Goal: Obtain resource: Download file/media

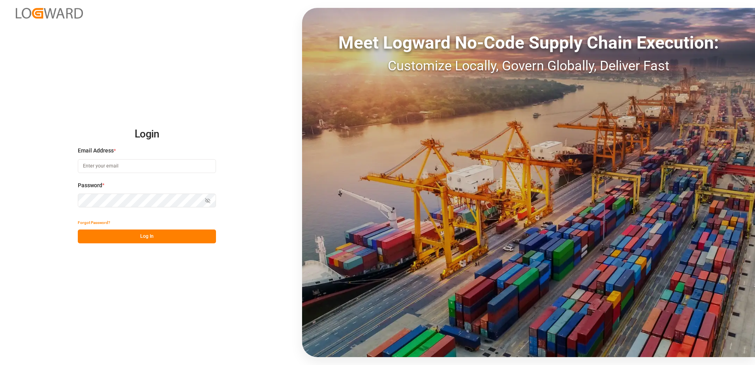
type input "[EMAIL_ADDRESS][PERSON_NAME][DOMAIN_NAME]"
click at [130, 238] on button "Log In" at bounding box center [147, 236] width 138 height 14
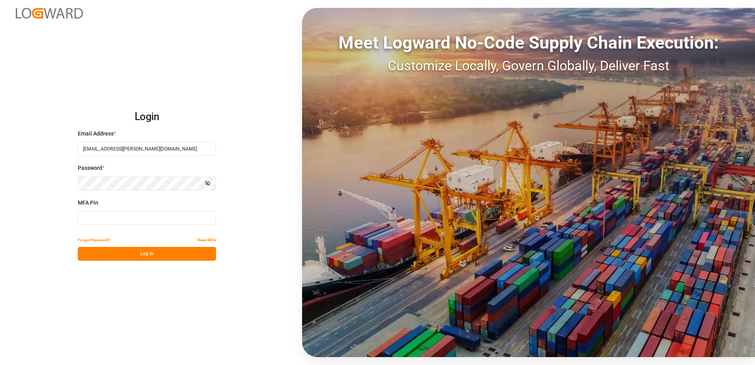
click at [124, 214] on input at bounding box center [147, 218] width 138 height 14
type input "186986"
click at [150, 253] on button "Log In" at bounding box center [147, 254] width 138 height 14
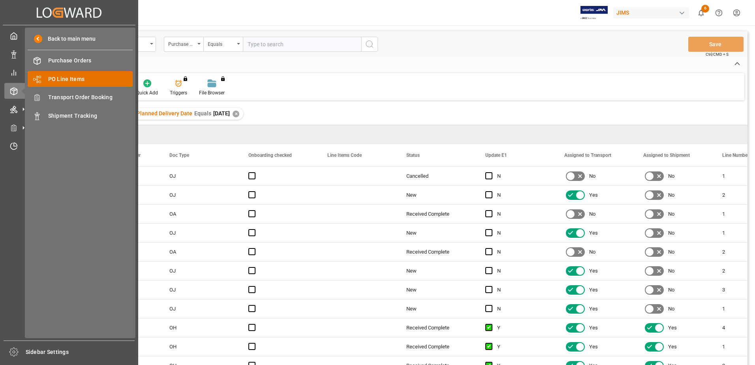
click at [57, 79] on span "PO Line Items" at bounding box center [90, 79] width 85 height 8
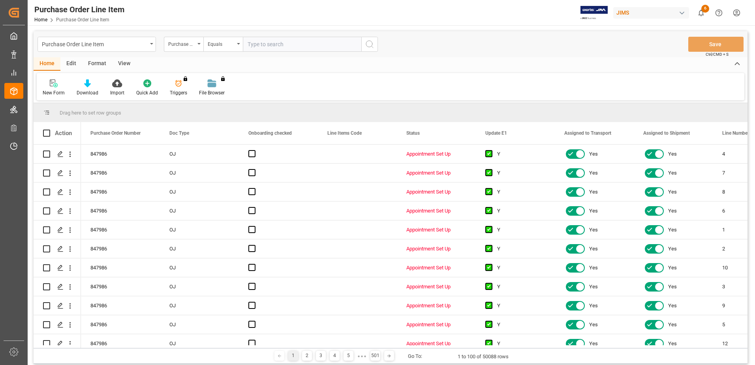
click at [126, 68] on div "View" at bounding box center [124, 63] width 24 height 13
click at [53, 88] on div "Default" at bounding box center [50, 87] width 27 height 17
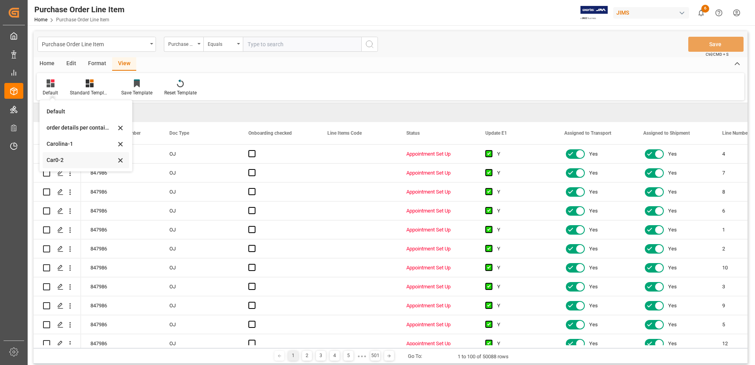
click at [66, 163] on div "Car0-2" at bounding box center [81, 160] width 69 height 8
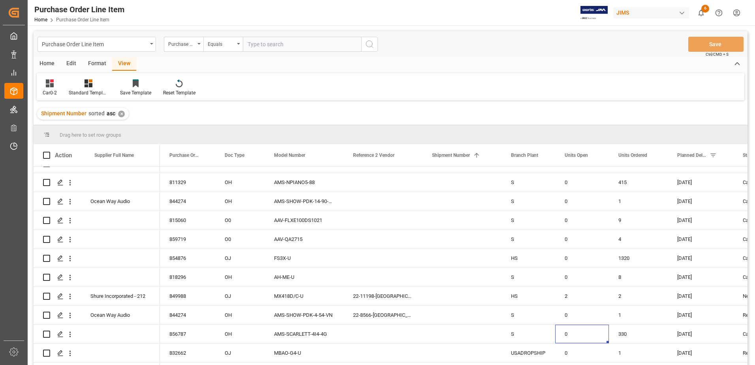
drag, startPoint x: 592, startPoint y: 364, endPoint x: 627, endPoint y: 364, distance: 35.9
click at [627, 364] on html "Created by potrace 1.15, written by [PERSON_NAME] [DATE]-[DATE] Created by potr…" at bounding box center [377, 182] width 755 height 365
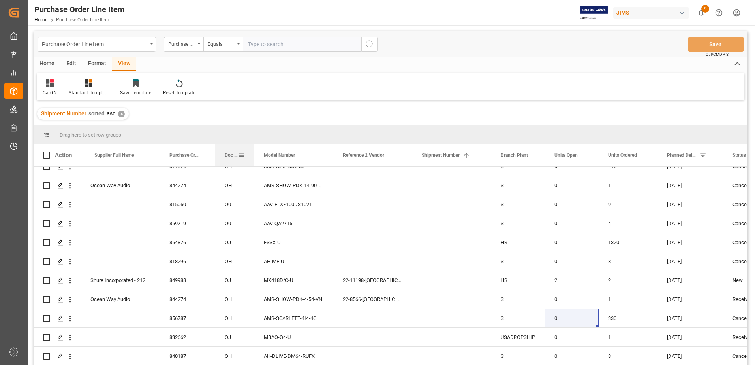
drag, startPoint x: 264, startPoint y: 152, endPoint x: 254, endPoint y: 152, distance: 10.3
click at [254, 152] on div at bounding box center [254, 155] width 3 height 22
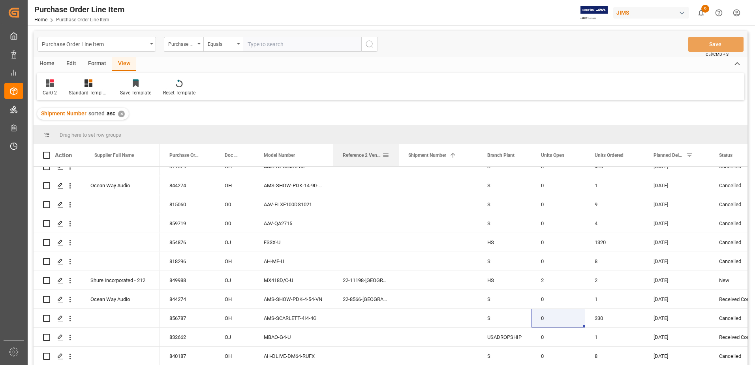
drag, startPoint x: 411, startPoint y: 150, endPoint x: 398, endPoint y: 151, distance: 13.5
click at [398, 151] on div at bounding box center [398, 155] width 3 height 22
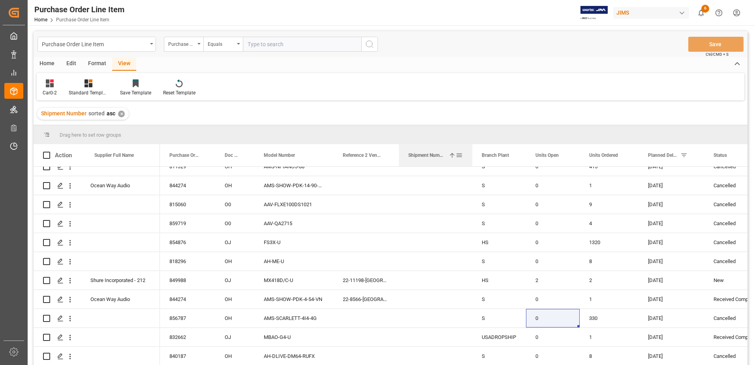
drag, startPoint x: 477, startPoint y: 148, endPoint x: 471, endPoint y: 150, distance: 6.4
click at [471, 150] on div at bounding box center [472, 155] width 3 height 22
click at [386, 155] on span at bounding box center [385, 155] width 7 height 7
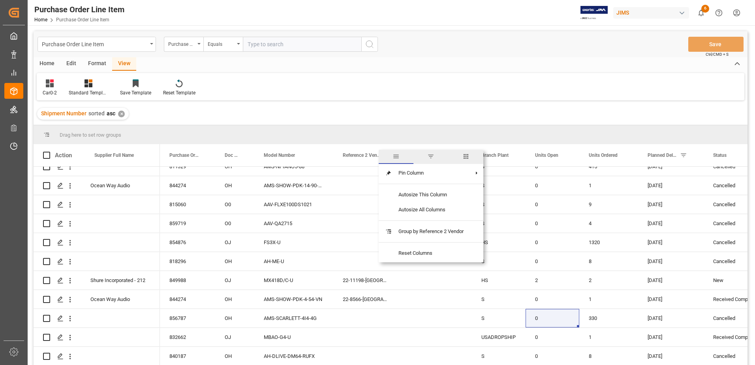
click at [438, 158] on span "filter" at bounding box center [430, 157] width 35 height 14
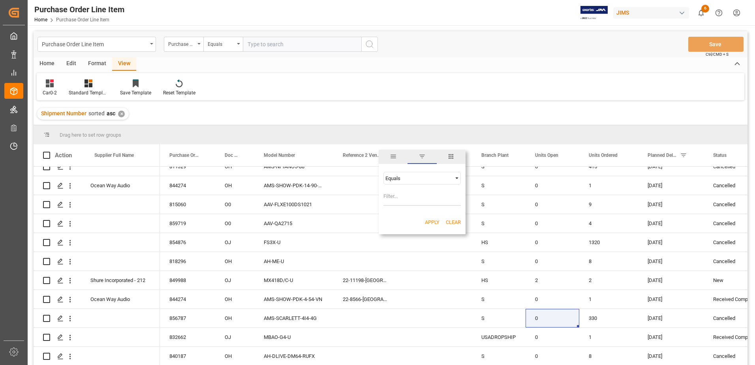
click at [454, 178] on span "Filtering operator" at bounding box center [456, 178] width 7 height 7
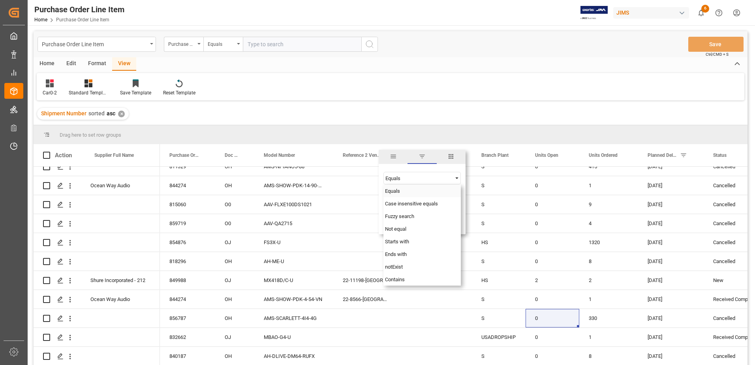
click at [466, 131] on div "Drag here to set row groups" at bounding box center [391, 134] width 714 height 19
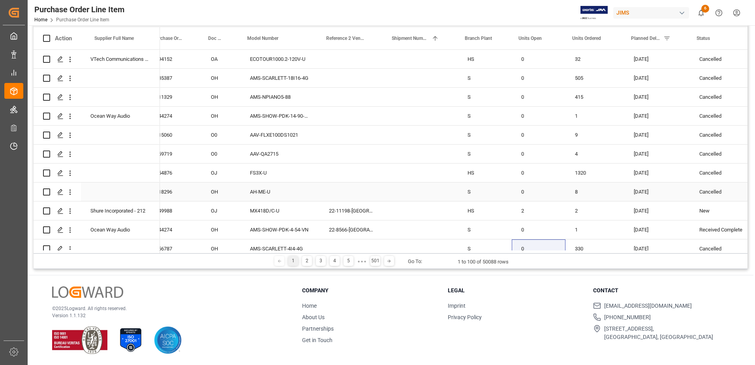
scroll to position [0, 0]
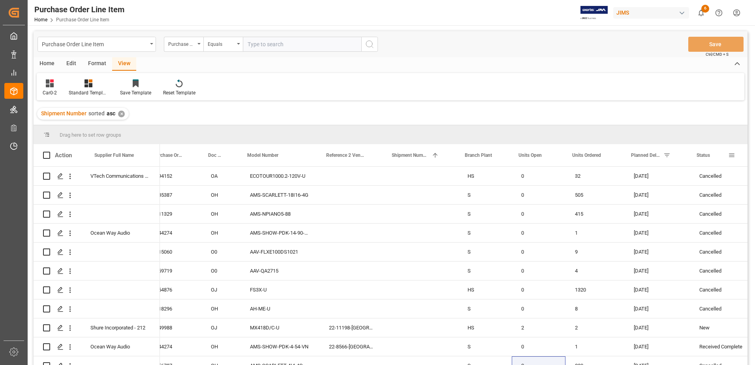
click at [734, 155] on span at bounding box center [731, 155] width 7 height 7
click at [742, 178] on span "Filtering operator" at bounding box center [738, 178] width 7 height 7
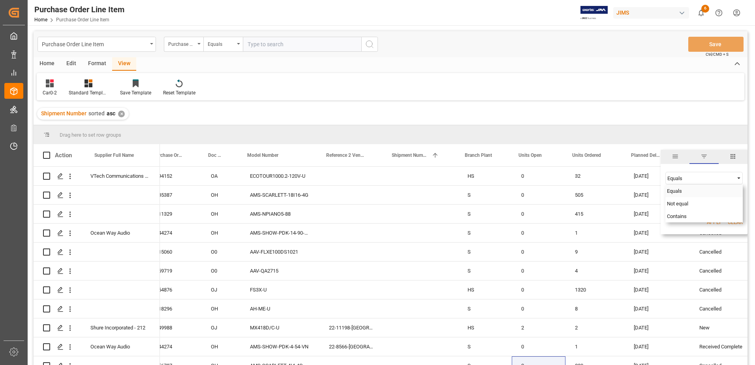
click at [678, 190] on span "Equals" at bounding box center [674, 191] width 15 height 6
click at [680, 196] on input "Filter Value" at bounding box center [703, 198] width 77 height 16
type input "a"
click at [697, 133] on div "Drag here to set row groups" at bounding box center [391, 134] width 714 height 19
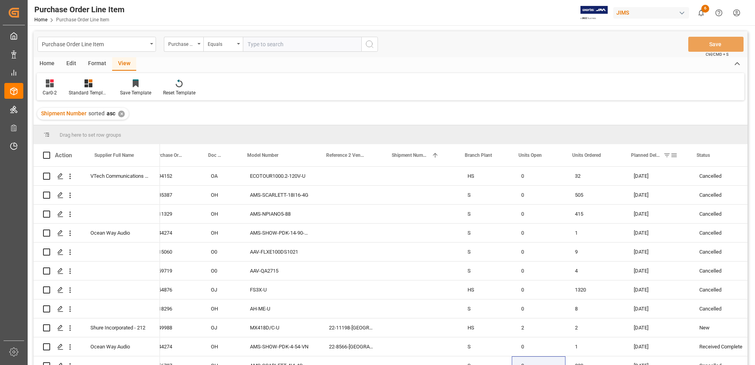
click at [667, 153] on span at bounding box center [666, 155] width 7 height 7
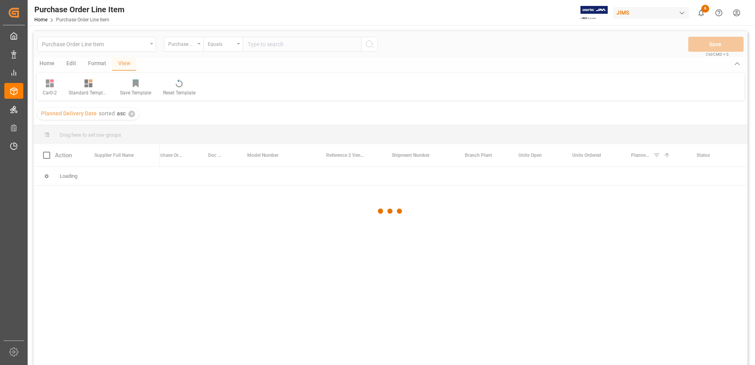
scroll to position [0, 14]
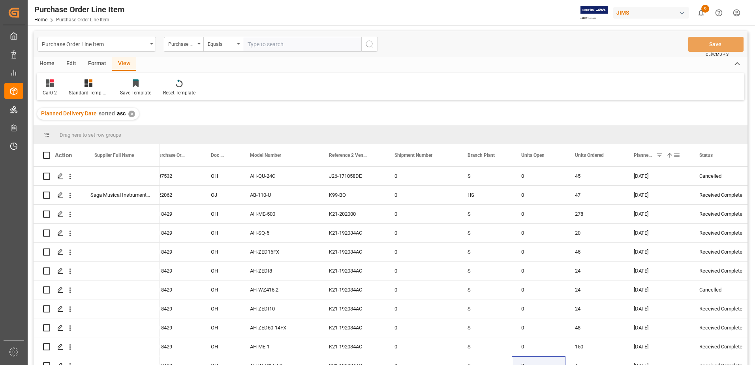
click at [677, 156] on span at bounding box center [676, 155] width 7 height 7
click at [738, 195] on input "[DATE]" at bounding box center [703, 198] width 77 height 16
type input "[DATE]"
click at [710, 215] on div "Apply Clear" at bounding box center [704, 222] width 87 height 21
click at [711, 222] on button "Apply" at bounding box center [714, 222] width 15 height 8
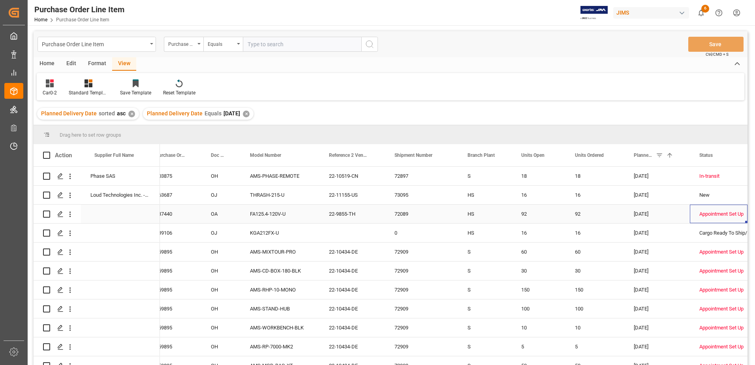
drag, startPoint x: 699, startPoint y: 215, endPoint x: 735, endPoint y: 216, distance: 35.9
click at [735, 216] on div "Appointment Set Up" at bounding box center [718, 214] width 39 height 18
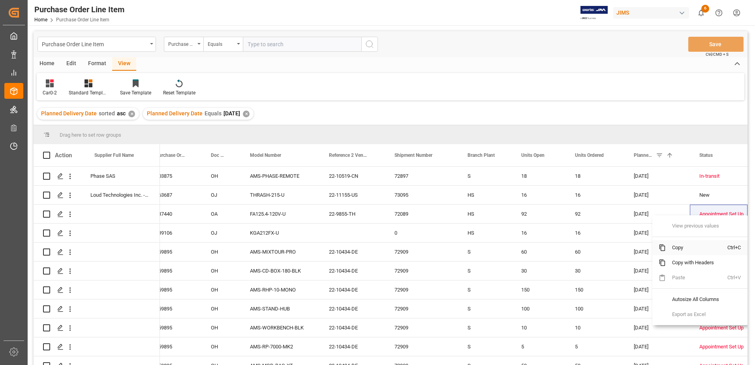
click at [692, 246] on span "Copy" at bounding box center [697, 247] width 62 height 15
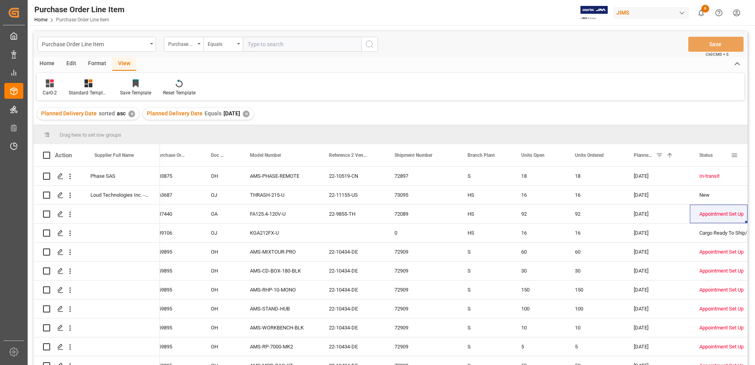
click at [733, 156] on span at bounding box center [734, 155] width 7 height 7
drag, startPoint x: 686, startPoint y: 199, endPoint x: 650, endPoint y: 195, distance: 36.1
click at [650, 195] on div "Drag here to set row groups Drag here to set column labels Action Supplier Full…" at bounding box center [391, 247] width 714 height 245
type input "Appointment Set Up"
click at [716, 225] on button "Apply" at bounding box center [714, 222] width 15 height 8
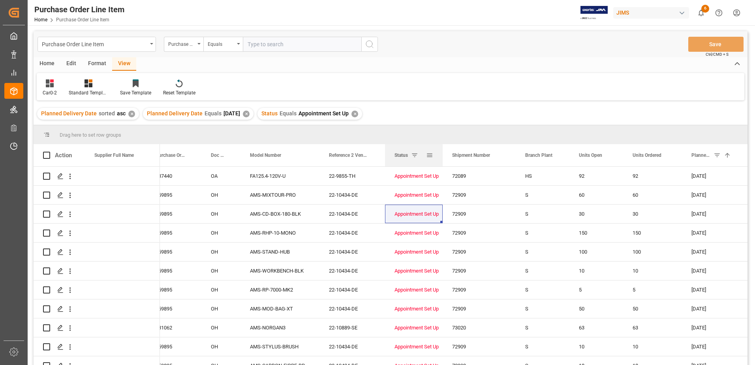
drag, startPoint x: 731, startPoint y: 147, endPoint x: 391, endPoint y: 152, distance: 340.8
click at [391, 152] on div "Status" at bounding box center [414, 155] width 58 height 22
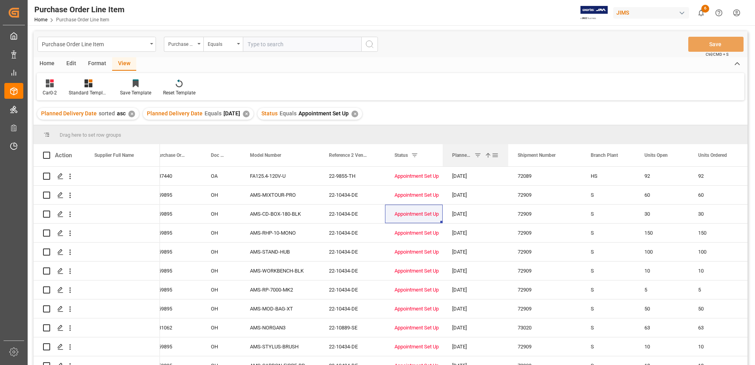
drag, startPoint x: 702, startPoint y: 145, endPoint x: 471, endPoint y: 146, distance: 230.6
click at [471, 146] on div "Planned Delivery Date 1" at bounding box center [471, 155] width 39 height 22
click at [135, 85] on icon at bounding box center [136, 84] width 6 height 7
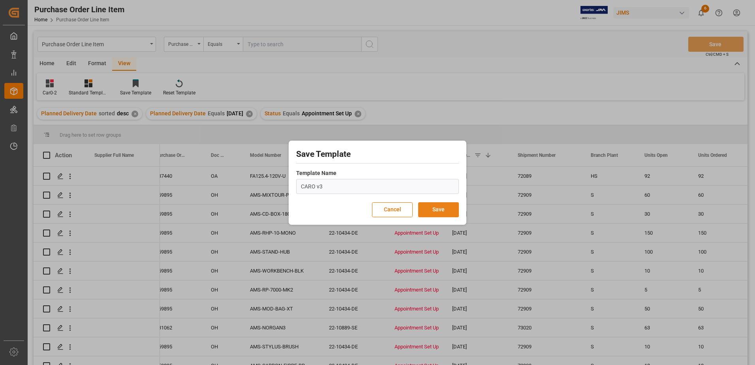
type input "CARO v3"
click at [446, 211] on button "Save" at bounding box center [438, 209] width 41 height 15
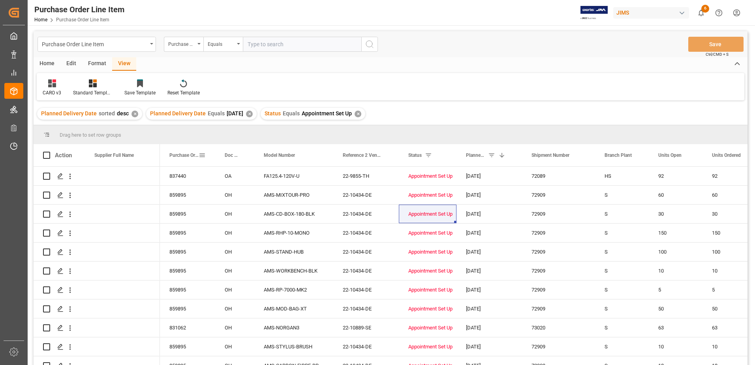
click at [203, 155] on span at bounding box center [202, 155] width 7 height 7
click at [240, 158] on span "filter" at bounding box center [238, 156] width 7 height 7
click at [244, 155] on span at bounding box center [241, 155] width 7 height 7
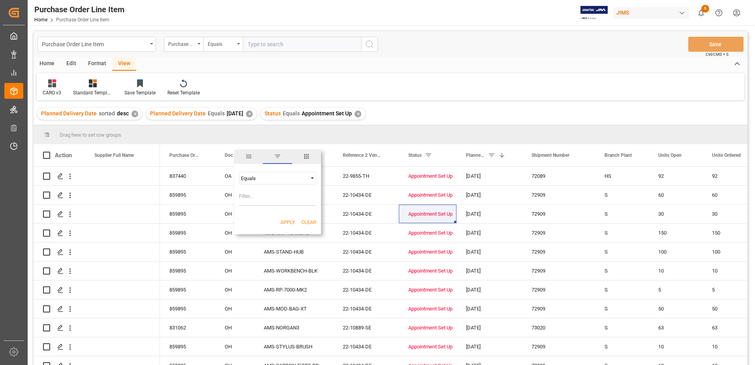
click at [304, 157] on span "columns" at bounding box center [306, 156] width 7 height 7
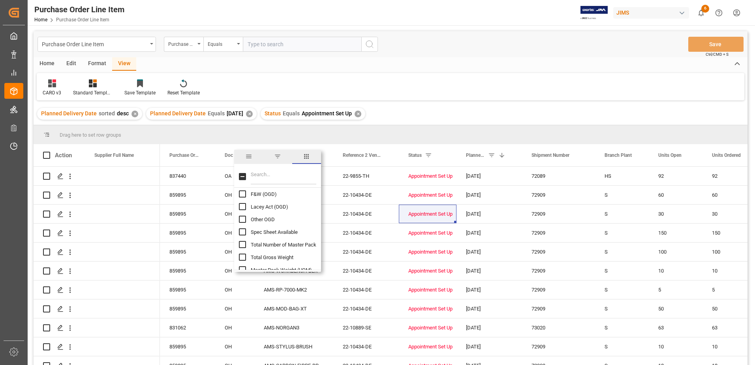
scroll to position [750, 0]
click at [263, 178] on input "Filter Columns Input" at bounding box center [284, 177] width 66 height 16
type input "v"
type input "supplier"
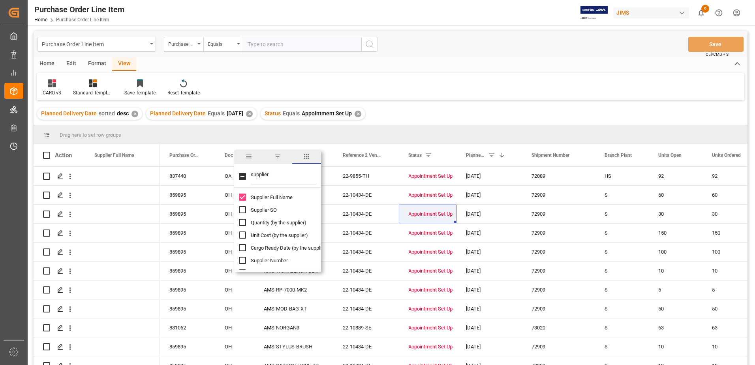
click at [241, 261] on input "Supplier Number column toggle visibility (hidden)" at bounding box center [242, 260] width 7 height 7
checkbox input "true"
click at [497, 120] on div "Planned Delivery Date sorted desc ✕ Planned Delivery Date Equals [DATE] ✕ Statu…" at bounding box center [391, 114] width 714 height 22
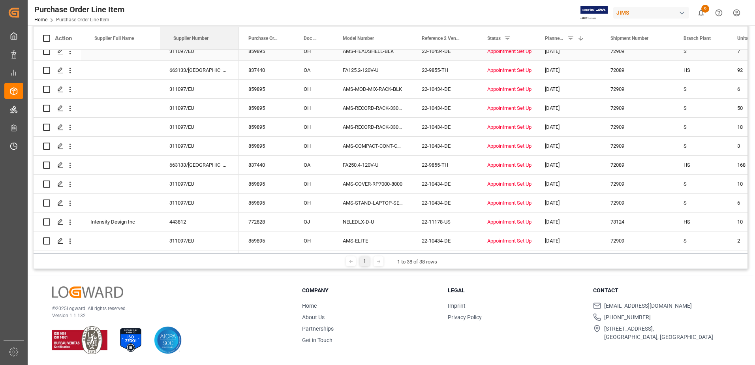
drag, startPoint x: 697, startPoint y: 32, endPoint x: 167, endPoint y: 51, distance: 529.9
click at [174, 12] on div "Purchase Order Line Item Home Purchase Order Line Item JIMS 6 Notifications Onl…" at bounding box center [388, 12] width 733 height 25
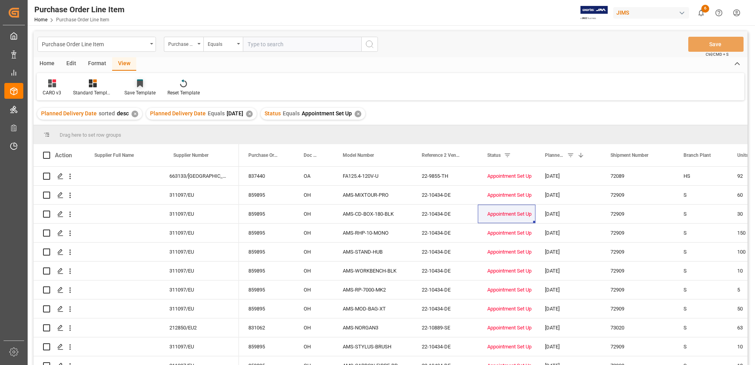
click at [143, 79] on div at bounding box center [139, 83] width 31 height 8
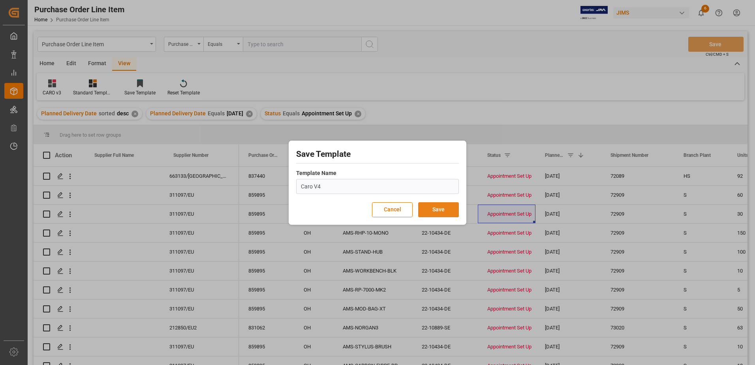
type input "Caro V4"
click at [439, 208] on button "Save" at bounding box center [438, 209] width 41 height 15
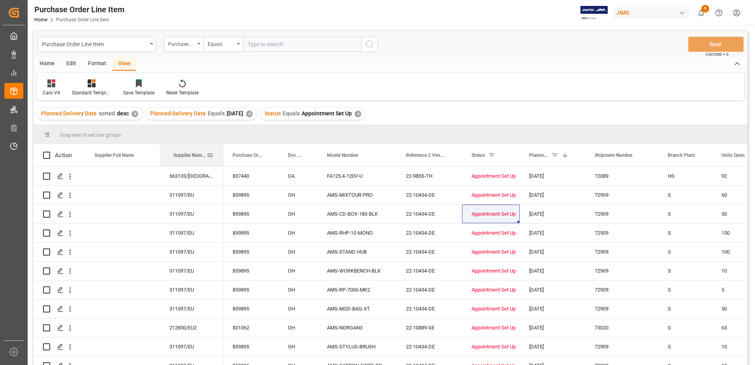
drag, startPoint x: 238, startPoint y: 148, endPoint x: 222, endPoint y: 146, distance: 15.9
click at [222, 146] on div at bounding box center [223, 155] width 3 height 22
click at [87, 63] on div "Format" at bounding box center [97, 63] width 30 height 13
click at [51, 62] on div "Home" at bounding box center [47, 63] width 27 height 13
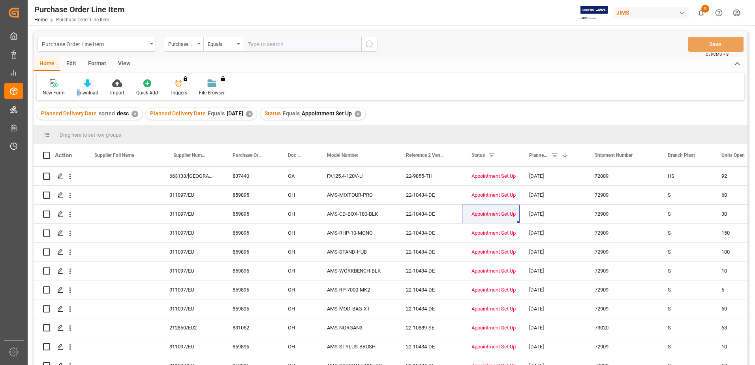
click at [79, 87] on div "Download" at bounding box center [88, 87] width 34 height 17
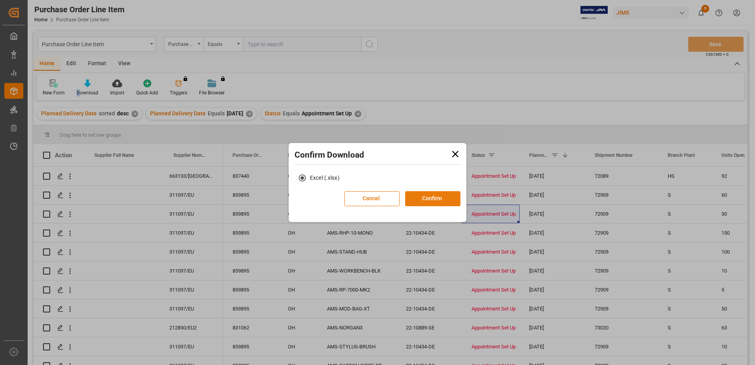
click at [430, 201] on button "Confirm" at bounding box center [432, 198] width 55 height 15
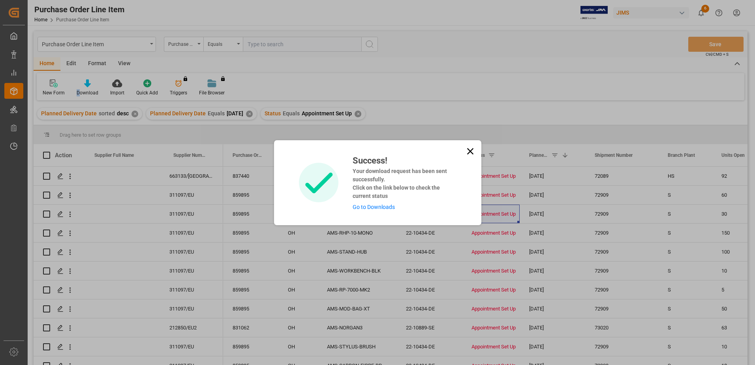
click at [365, 208] on link "Go to Downloads" at bounding box center [374, 207] width 42 height 6
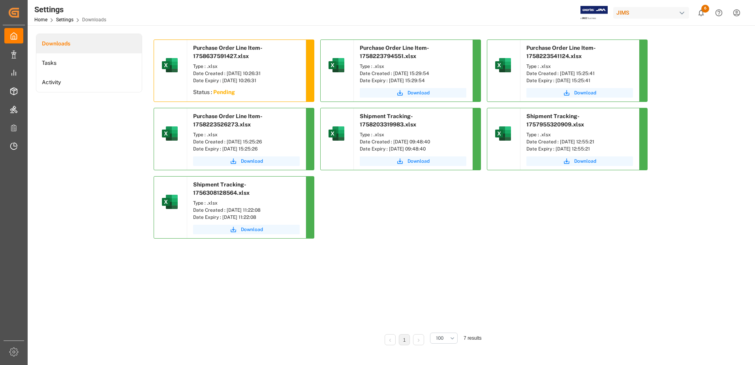
click at [219, 52] on div "Purchase Order Line Item-1758637591427.xlsx" at bounding box center [246, 50] width 118 height 21
click at [221, 95] on div "Status : Pending" at bounding box center [246, 93] width 118 height 14
click at [221, 87] on div "Status : Pending" at bounding box center [246, 93] width 118 height 14
click at [227, 73] on div "Date Created : [DATE] 10:26:31" at bounding box center [246, 73] width 107 height 7
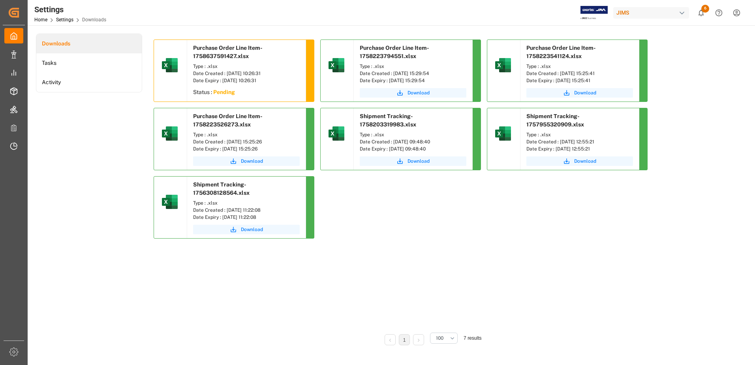
drag, startPoint x: 227, startPoint y: 73, endPoint x: 222, endPoint y: 51, distance: 23.1
click at [222, 51] on div "Purchase Order Line Item-1758637591427.xlsx" at bounding box center [246, 50] width 118 height 21
drag, startPoint x: 222, startPoint y: 51, endPoint x: 190, endPoint y: 56, distance: 32.8
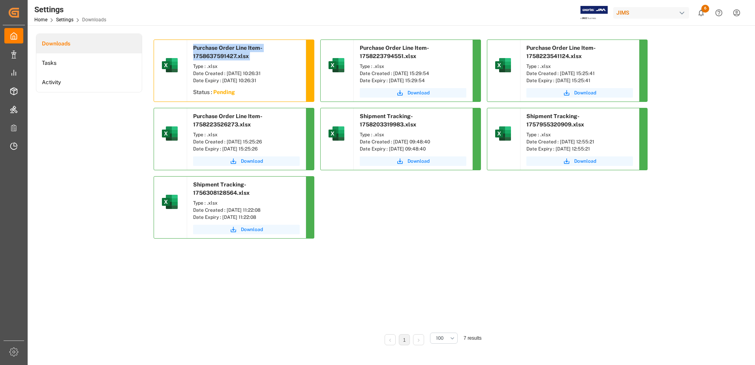
click at [190, 56] on div "Purchase Order Line Item-1758637591427.xlsx" at bounding box center [246, 50] width 118 height 21
click at [56, 41] on li "Downloads" at bounding box center [88, 43] width 105 height 19
click at [225, 92] on sapn "Pending" at bounding box center [224, 92] width 22 height 6
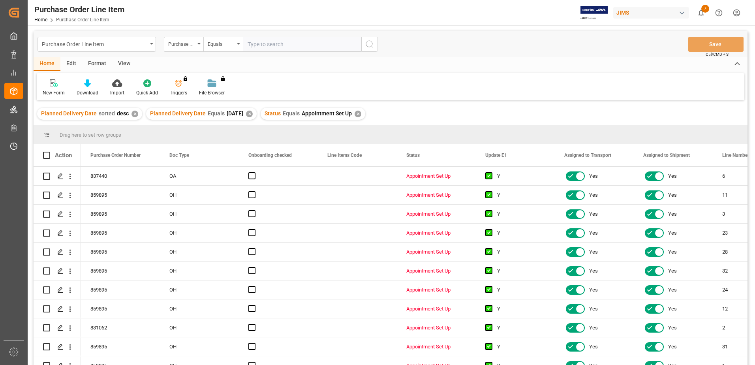
click at [128, 64] on div "View" at bounding box center [124, 63] width 24 height 13
click at [124, 65] on div "View" at bounding box center [124, 63] width 24 height 13
click at [51, 90] on div "Default" at bounding box center [50, 92] width 15 height 7
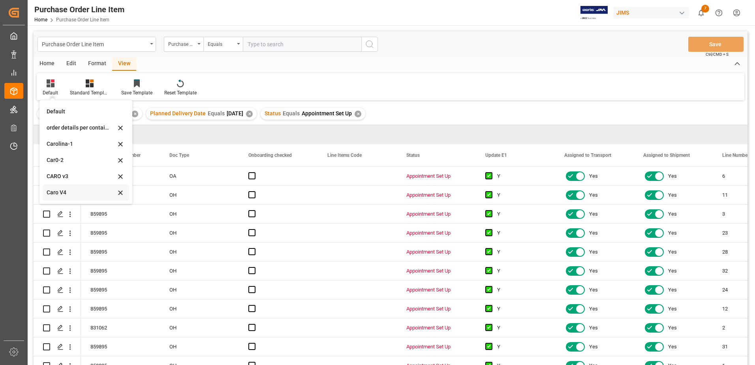
click at [73, 192] on div "Caro V4" at bounding box center [81, 192] width 69 height 8
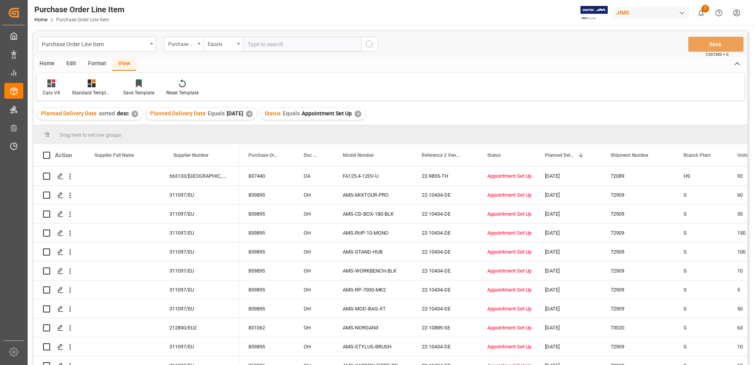
click at [48, 65] on div "Home" at bounding box center [47, 63] width 27 height 13
click at [94, 64] on div "Format" at bounding box center [97, 63] width 30 height 13
click at [113, 61] on div "View" at bounding box center [124, 63] width 24 height 13
click at [74, 64] on div "Edit" at bounding box center [71, 63] width 22 height 13
click at [46, 64] on div "Home" at bounding box center [47, 63] width 27 height 13
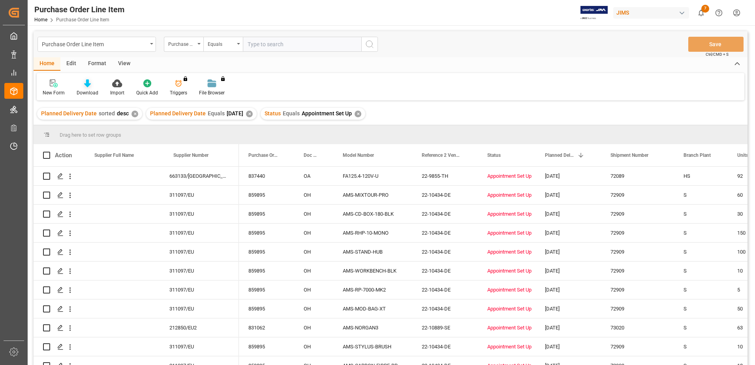
click at [89, 89] on div "Download" at bounding box center [88, 92] width 22 height 7
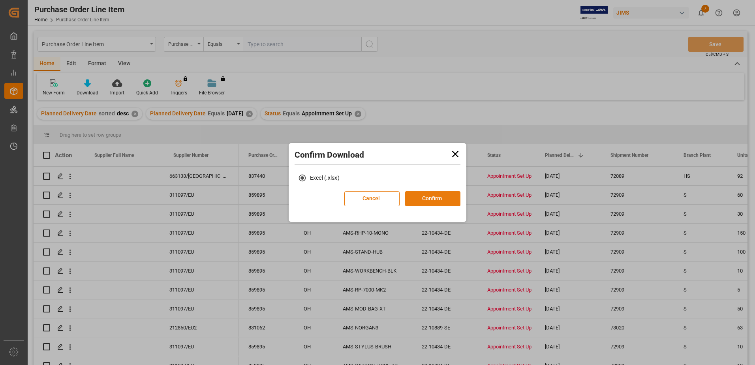
click at [432, 197] on button "Confirm" at bounding box center [432, 198] width 55 height 15
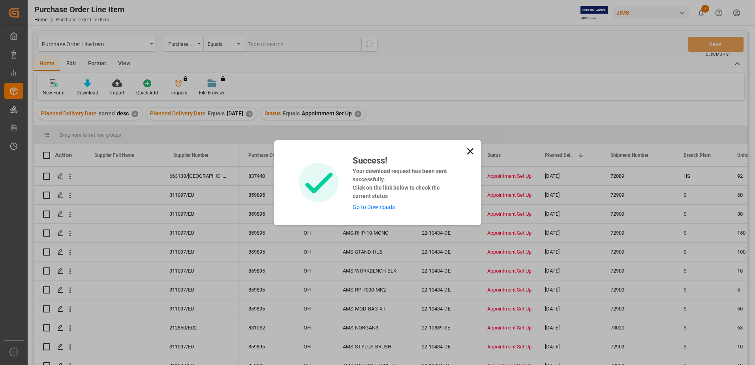
click at [379, 208] on link "Go to Downloads" at bounding box center [374, 207] width 42 height 6
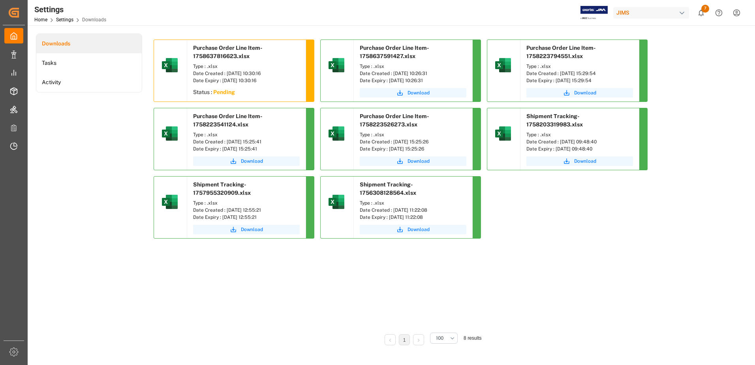
click at [223, 93] on sapn "Pending" at bounding box center [224, 92] width 22 height 6
click at [226, 270] on div "Purchase Order Line Item-1758637816623.xlsx Type : .xlsx Date Created : [DATE] …" at bounding box center [432, 182] width 556 height 286
